Goal: Transaction & Acquisition: Purchase product/service

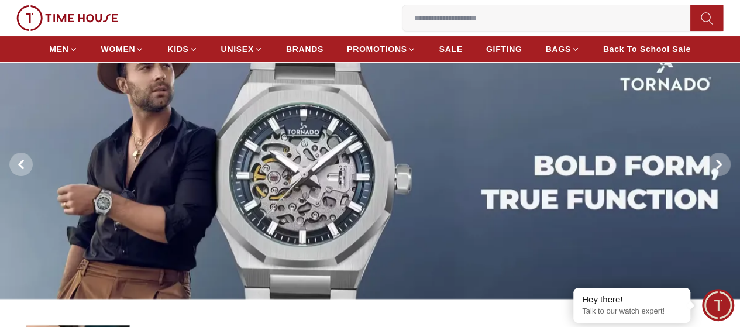
scroll to position [117, 0]
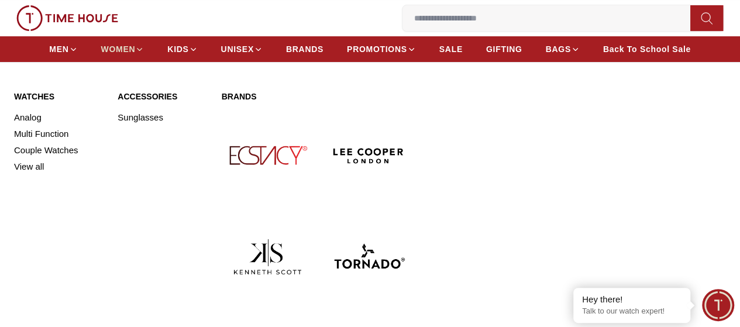
click at [136, 55] on span "WOMEN" at bounding box center [118, 49] width 34 height 12
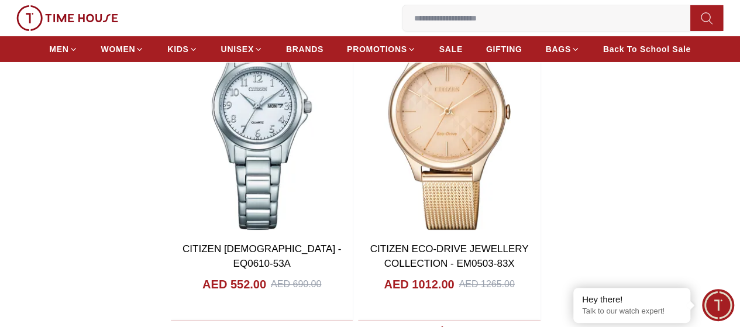
scroll to position [2105, 0]
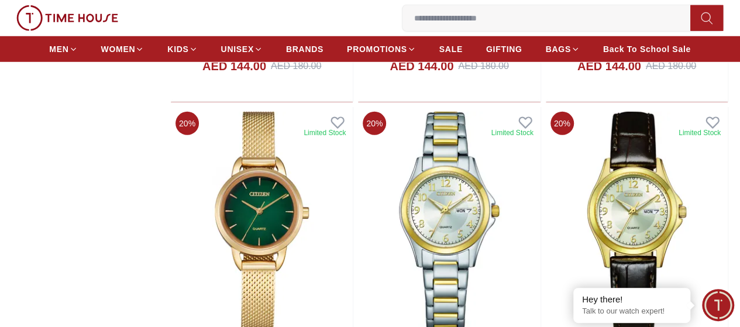
scroll to position [1345, 0]
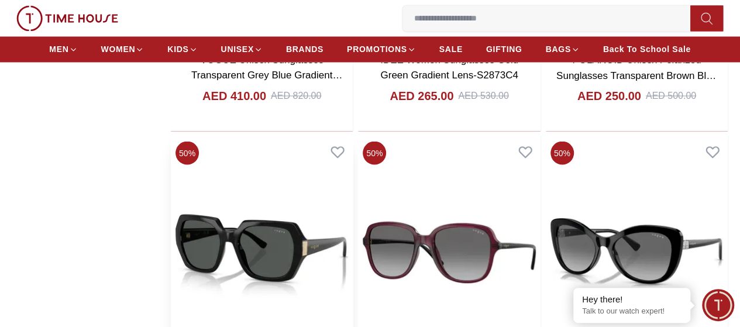
scroll to position [3274, 0]
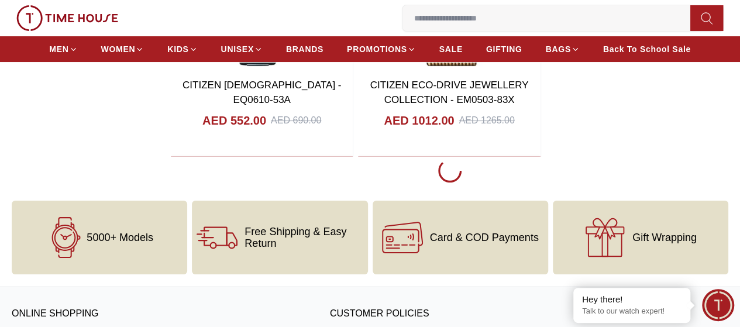
scroll to position [2105, 0]
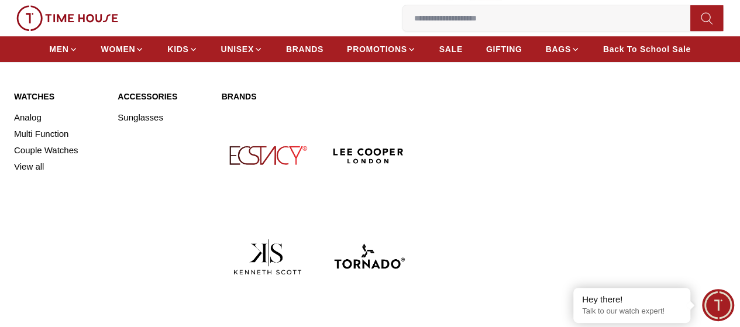
scroll to position [175, 0]
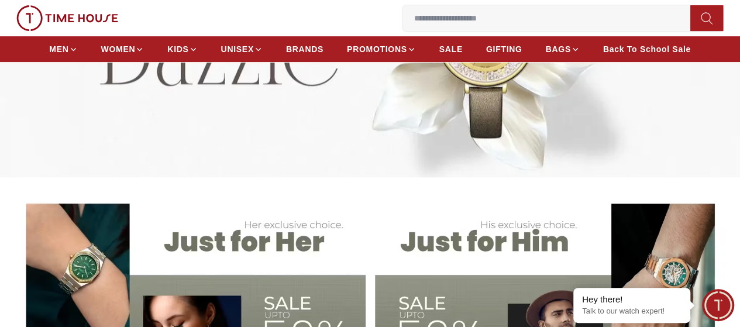
click at [243, 247] on img at bounding box center [189, 312] width 354 height 246
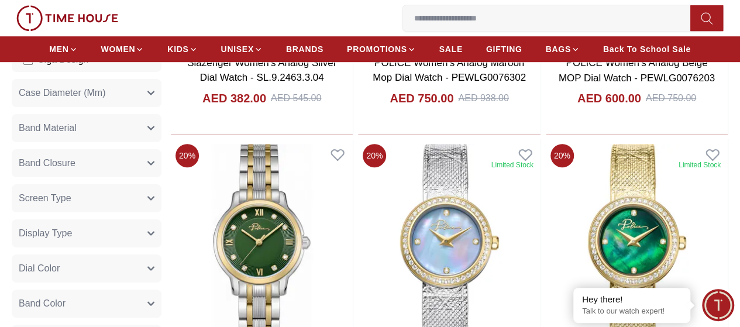
scroll to position [175, 0]
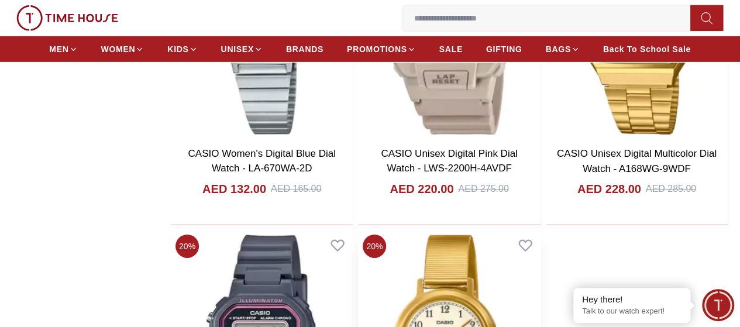
scroll to position [2105, 0]
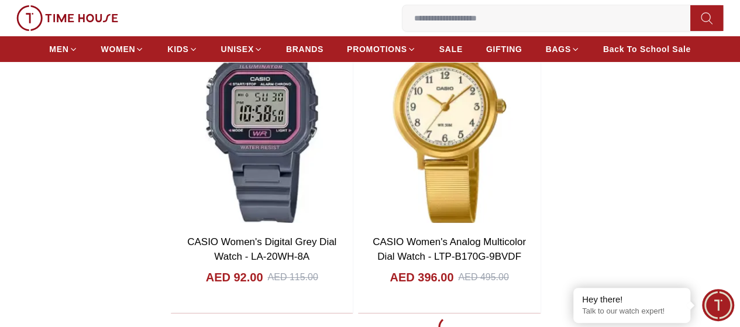
scroll to position [175, 0]
